Goal: Communication & Community: Answer question/provide support

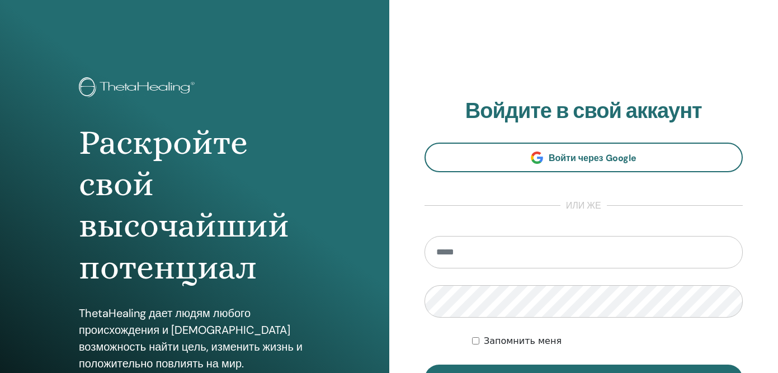
click at [462, 257] on input "email" at bounding box center [584, 252] width 319 height 32
type input "**********"
click at [425, 365] on button "Вход" at bounding box center [584, 379] width 319 height 29
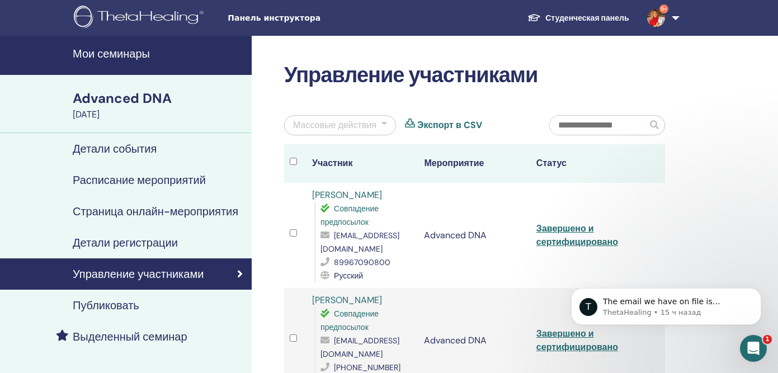
click at [750, 341] on icon "Открыть службу сообщений Intercom" at bounding box center [754, 349] width 18 height 18
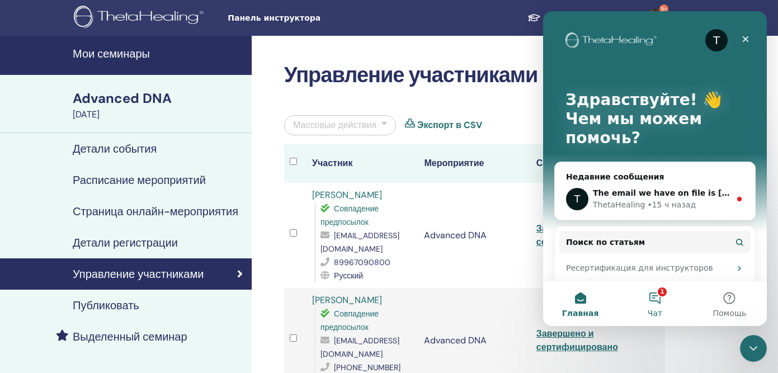
click at [658, 299] on button "1 Чат" at bounding box center [655, 303] width 74 height 45
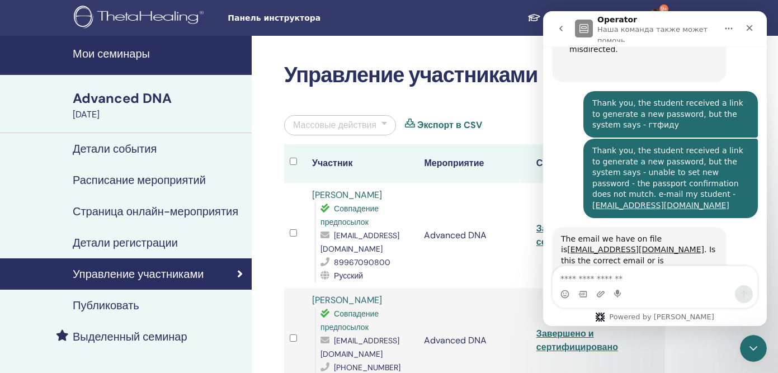
scroll to position [694, 0]
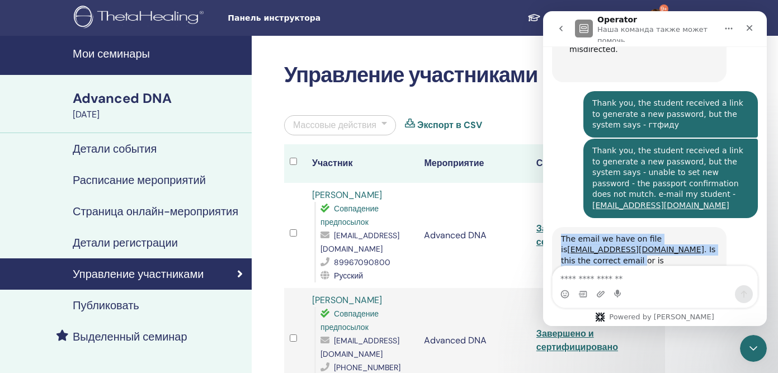
drag, startPoint x: 688, startPoint y: 229, endPoint x: 561, endPoint y: 210, distance: 128.5
click at [561, 234] on div "The email we have on file is tvp1112@yandex.ru . Is this the correct email or i…" at bounding box center [639, 256] width 157 height 44
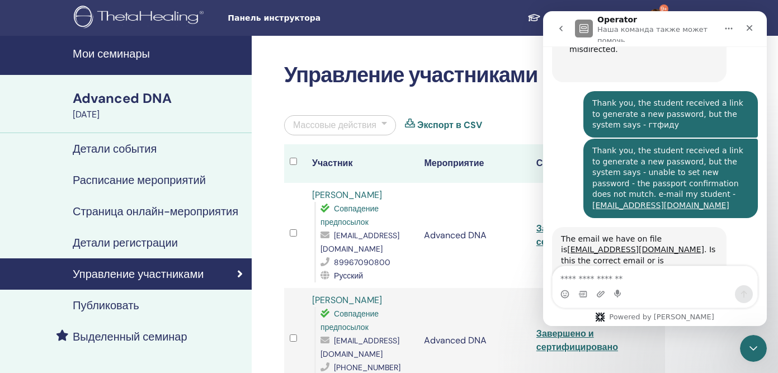
click at [556, 227] on div "The email we have on file is tvp1112@yandex.ru . Is this the correct email or i…" at bounding box center [639, 255] width 175 height 57
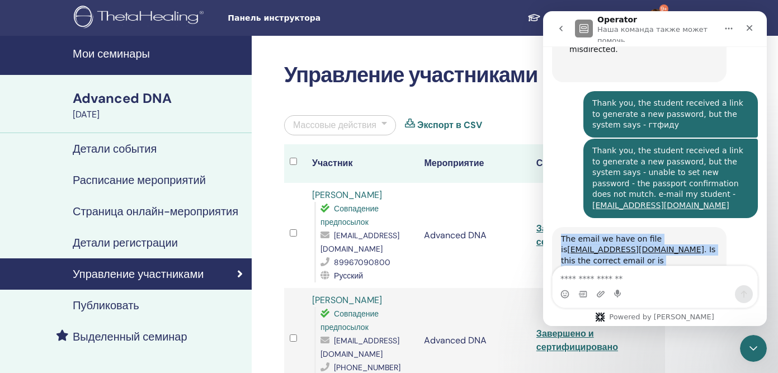
drag, startPoint x: 562, startPoint y: 204, endPoint x: 696, endPoint y: 229, distance: 136.2
click at [696, 234] on div "The email we have on file is tvp1112@yandex.ru . Is this the correct email or i…" at bounding box center [639, 256] width 157 height 44
copy div "The email we have on file is tvp1112@yandex.ru . Is this the correct email or i…"
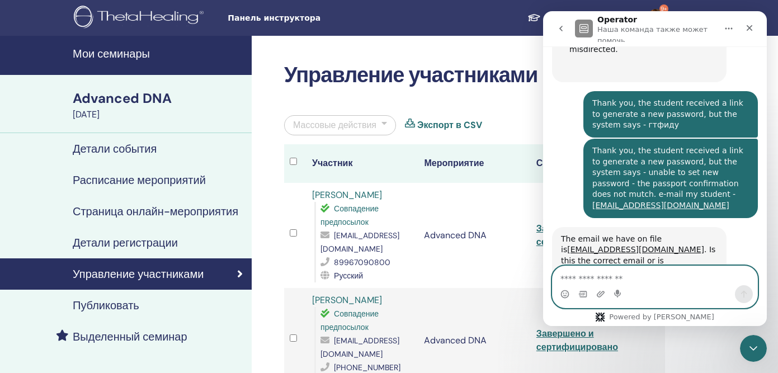
click at [571, 276] on textarea "Ваше сообщение..." at bounding box center [655, 275] width 205 height 19
paste textarea "**********"
type textarea "**********"
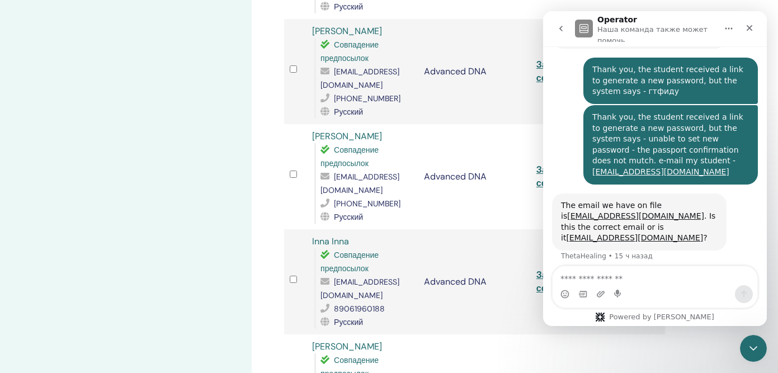
scroll to position [722, 0]
drag, startPoint x: 408, startPoint y: 254, endPoint x: 319, endPoint y: 257, distance: 89.6
click at [319, 257] on div "Совпадение предпосылок tankenova3105@mail.ru 89061960188 Русский" at bounding box center [363, 288] width 98 height 81
copy span "tankenova3105@mail.ru"
click at [745, 25] on div "Закрыть" at bounding box center [750, 26] width 20 height 20
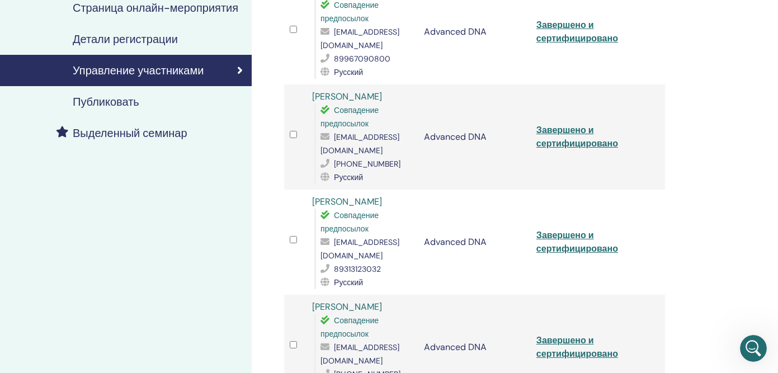
scroll to position [0, 0]
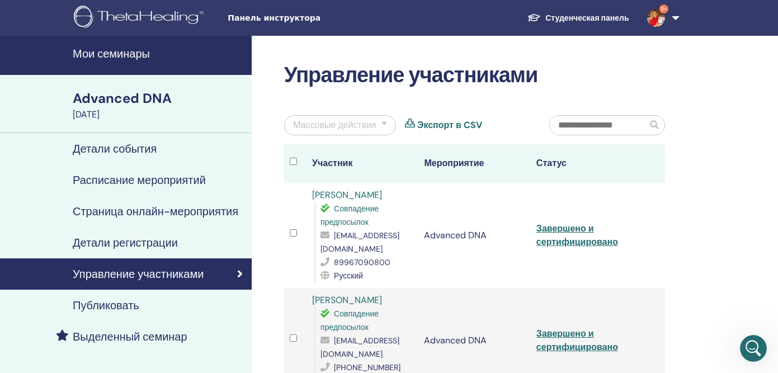
click at [608, 19] on link "Студенческая панель" at bounding box center [578, 18] width 119 height 21
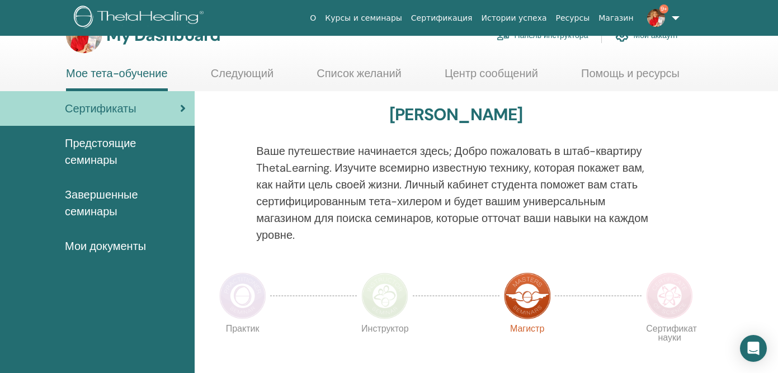
scroll to position [36, 0]
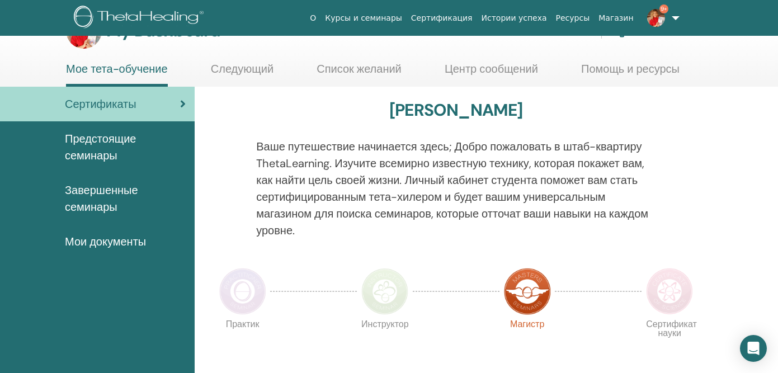
click at [112, 147] on span "Предстоящие семинары" at bounding box center [125, 147] width 121 height 34
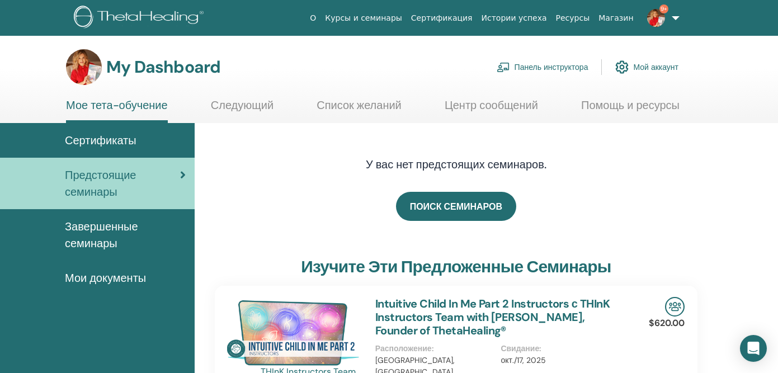
click at [90, 242] on span "Завершенные семинары" at bounding box center [125, 235] width 121 height 34
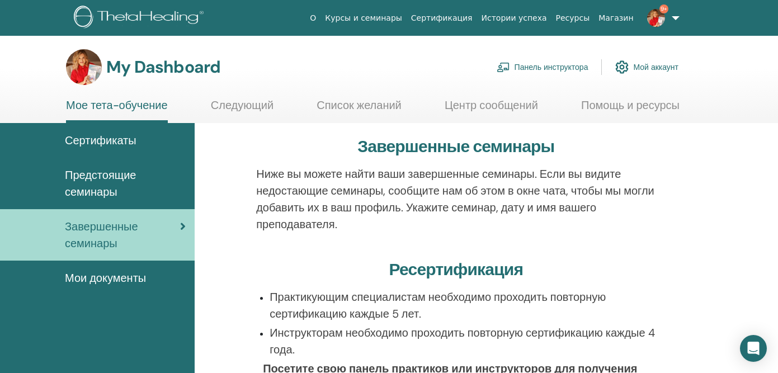
click at [536, 69] on link "Панель инструктора" at bounding box center [543, 67] width 92 height 25
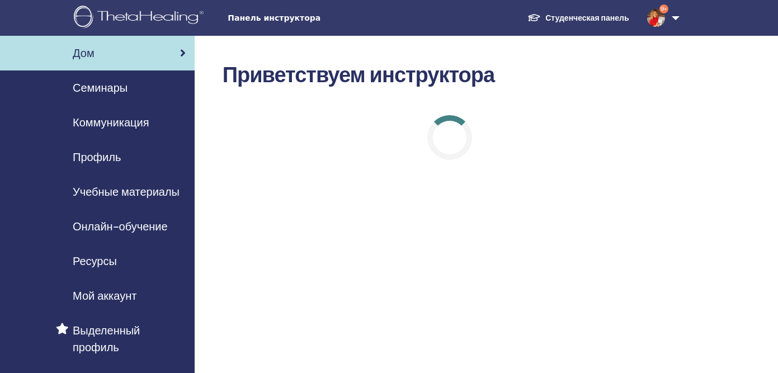
click at [108, 191] on span "Учебные материалы" at bounding box center [126, 192] width 107 height 17
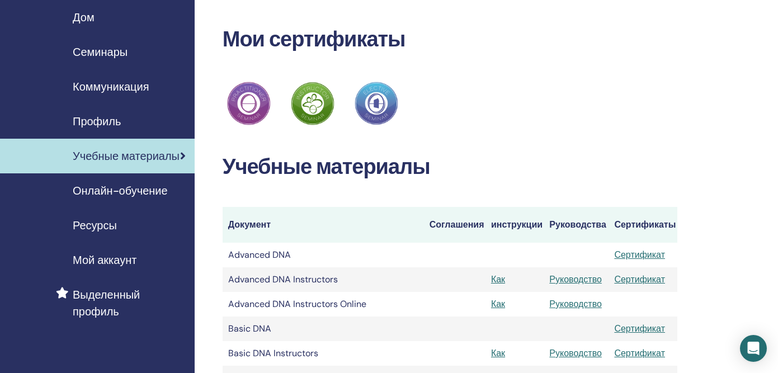
scroll to position [40, 0]
